Goal: Transaction & Acquisition: Purchase product/service

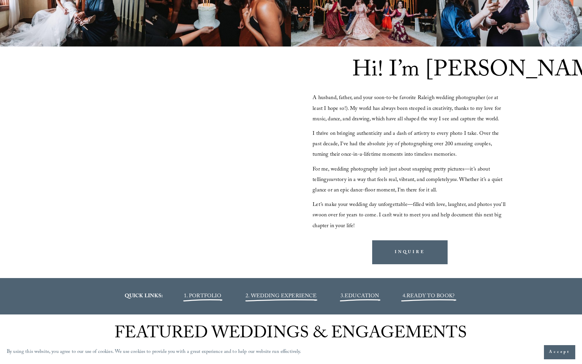
scroll to position [621, 0]
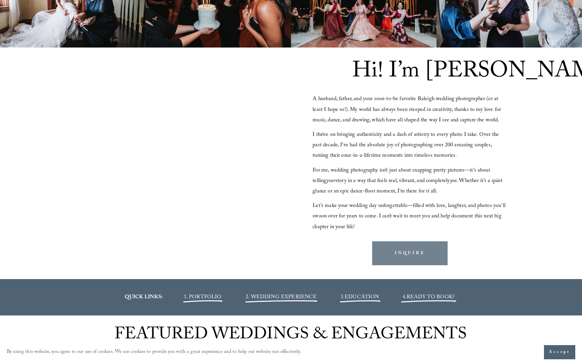
click at [419, 255] on link "INQUIRE" at bounding box center [409, 253] width 75 height 24
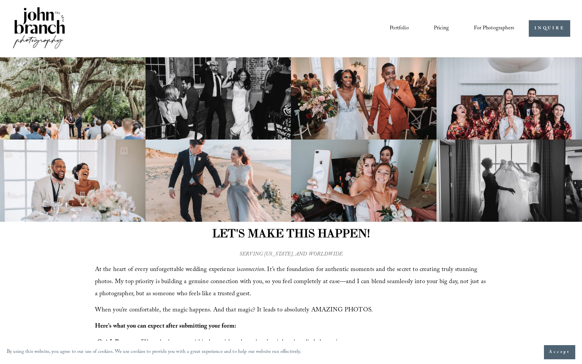
click at [400, 28] on link "Portfolio" at bounding box center [399, 28] width 19 height 11
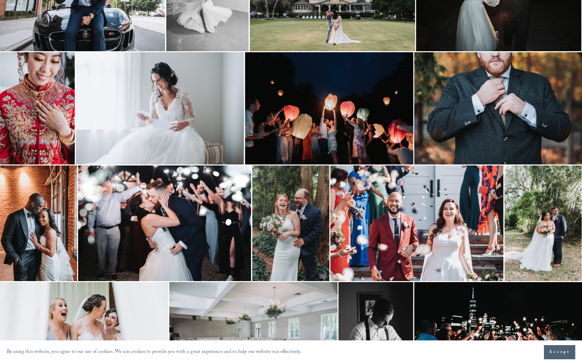
scroll to position [741, 0]
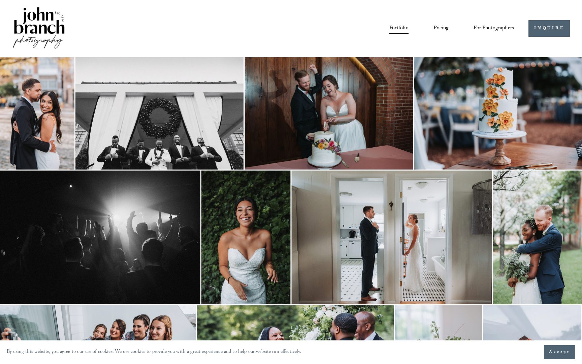
click at [366, 172] on img at bounding box center [391, 237] width 201 height 134
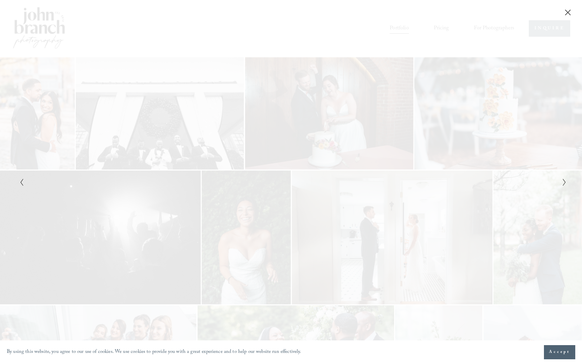
scroll to position [0, 0]
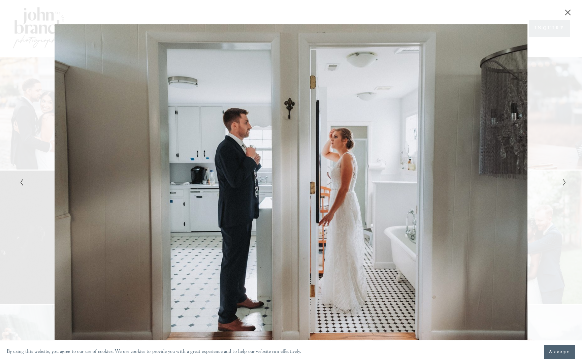
click at [566, 12] on icon "Close" at bounding box center [568, 12] width 7 height 7
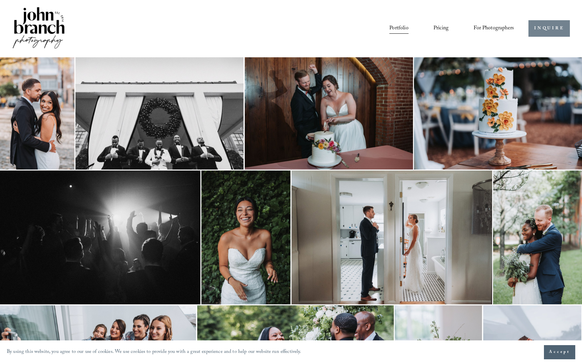
click at [546, 31] on link "INQUIRE" at bounding box center [548, 28] width 41 height 17
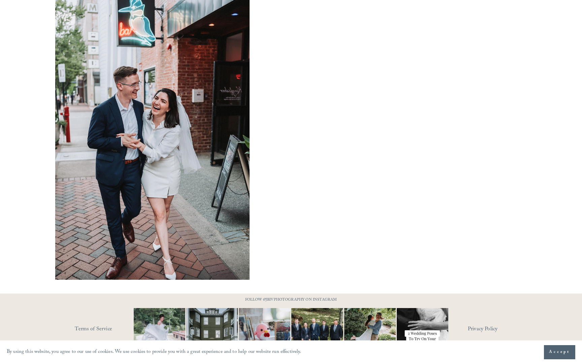
scroll to position [437, 0]
click at [279, 298] on p "FOLLOW @JBIVPHOTOGRAPHY ON INSTAGRAM" at bounding box center [291, 300] width 118 height 7
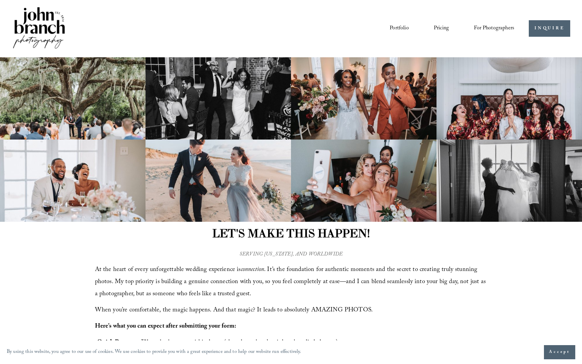
scroll to position [0, 0]
click at [443, 28] on link "Pricing" at bounding box center [441, 28] width 15 height 11
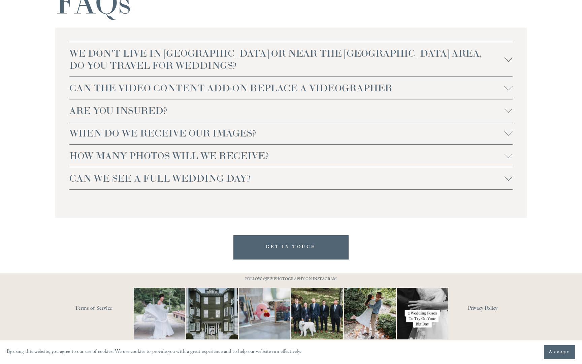
scroll to position [1471, 0]
click at [203, 161] on span "HOW MANY PHOTOS WILL WE RECEIVE?" at bounding box center [286, 156] width 435 height 12
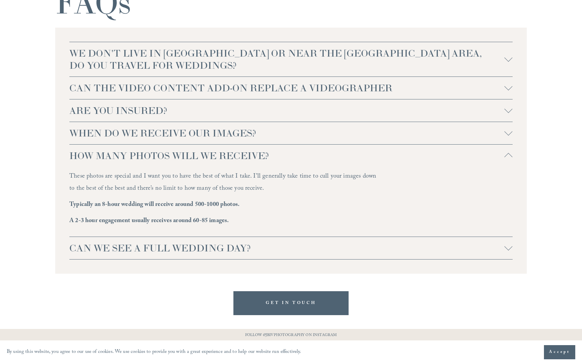
click at [203, 161] on span "HOW MANY PHOTOS WILL WE RECEIVE?" at bounding box center [286, 156] width 435 height 12
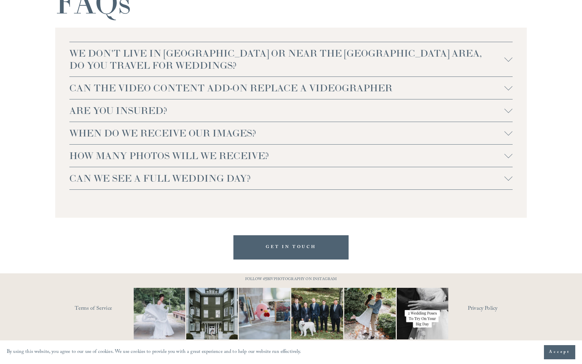
click at [174, 184] on span "CAN WE SEE A FULL WEDDING DAY?" at bounding box center [286, 178] width 435 height 12
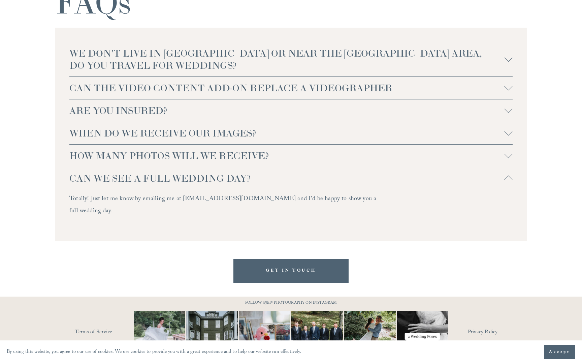
click at [174, 183] on span "CAN WE SEE A FULL WEDDING DAY?" at bounding box center [286, 178] width 435 height 12
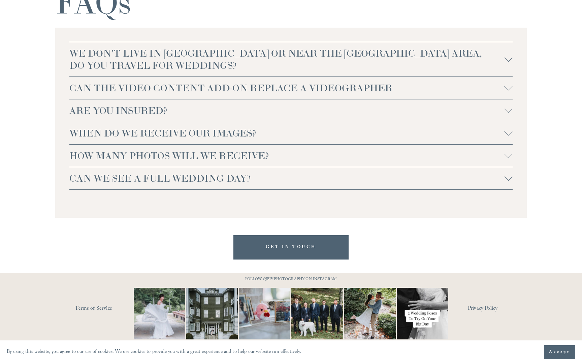
click at [171, 133] on span "WHEN DO WE RECEIVE OUR IMAGES?" at bounding box center [286, 133] width 435 height 12
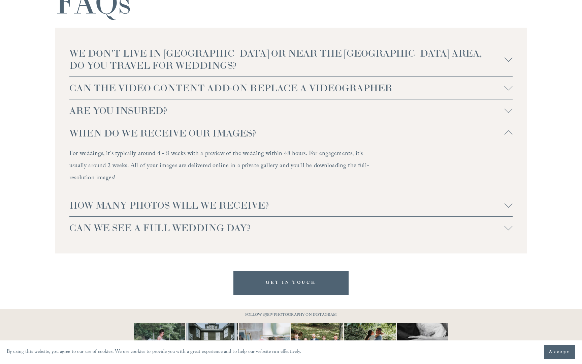
click at [171, 132] on span "WHEN DO WE RECEIVE OUR IMAGES?" at bounding box center [286, 133] width 435 height 12
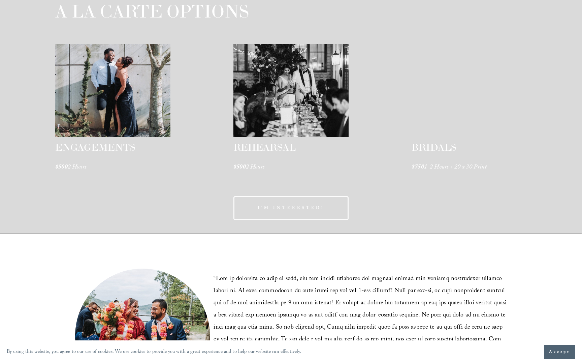
scroll to position [976, 0]
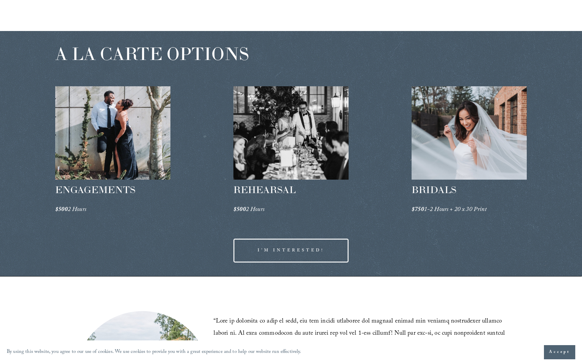
click at [283, 253] on link "I'M INTERESTED!" at bounding box center [290, 250] width 115 height 24
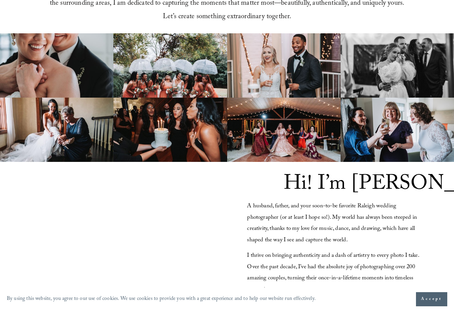
scroll to position [513, 0]
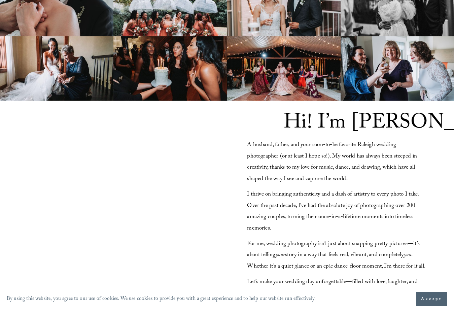
click at [176, 209] on div at bounding box center [117, 218] width 216 height 122
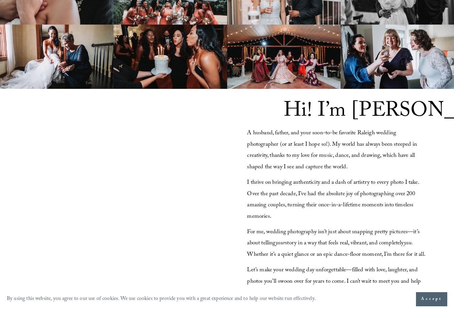
scroll to position [529, 0]
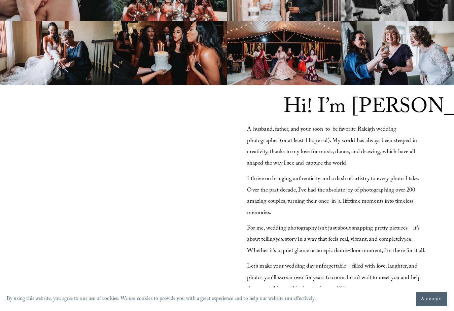
click at [376, 129] on span "A husband, father, and your soon-to-be favorite Raleigh wedding photographer (o…" at bounding box center [332, 147] width 171 height 44
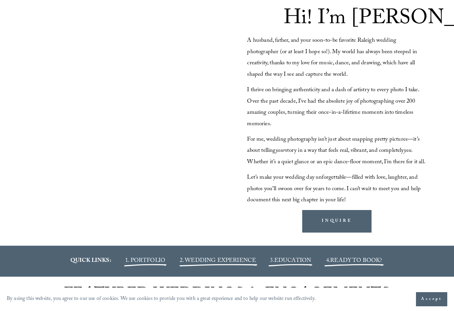
scroll to position [616, 0]
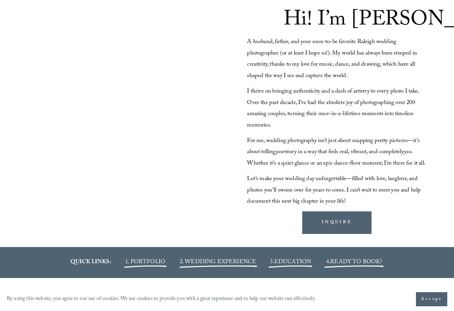
click at [319, 190] on span "Let’s make your wedding day unforgettable—filled with love, laughter, and photo…" at bounding box center [334, 190] width 175 height 32
click at [337, 202] on span "Let’s make your wedding day unforgettable—filled with love, laughter, and photo…" at bounding box center [334, 190] width 175 height 32
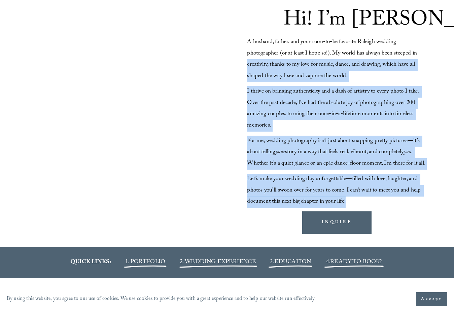
drag, startPoint x: 349, startPoint y: 208, endPoint x: 245, endPoint y: 59, distance: 182.5
click at [245, 59] on div "Hi! I’m John A husband, father, and your soon-to-be favorite Raleigh wedding ph…" at bounding box center [227, 123] width 454 height 250
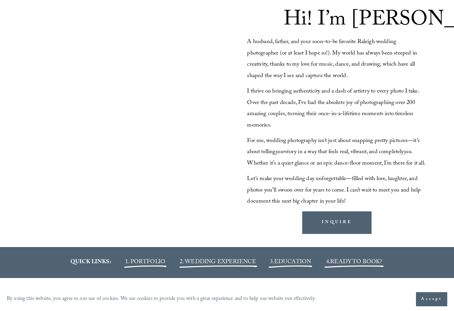
click at [248, 38] on span "A husband, father, and your soon-to-be favorite Raleigh wedding photographer (o…" at bounding box center [332, 59] width 171 height 44
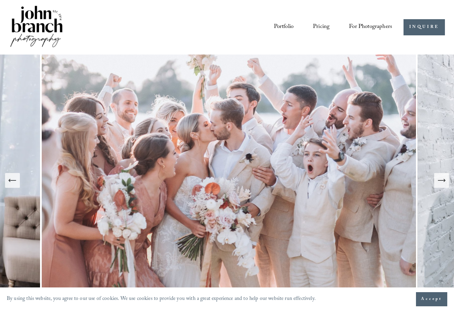
scroll to position [0, 0]
click at [227, 124] on img at bounding box center [229, 181] width 378 height 252
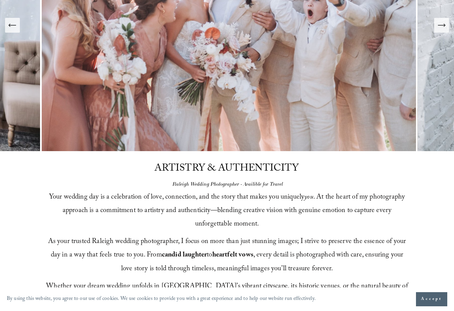
scroll to position [189, 0]
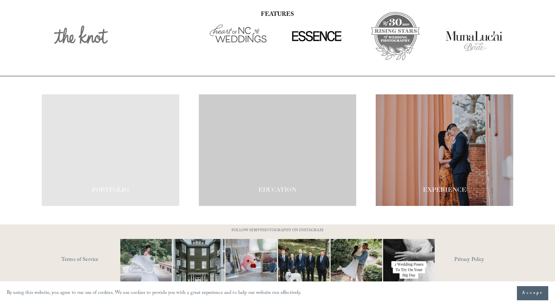
scroll to position [1144, 0]
